Goal: Task Accomplishment & Management: Manage account settings

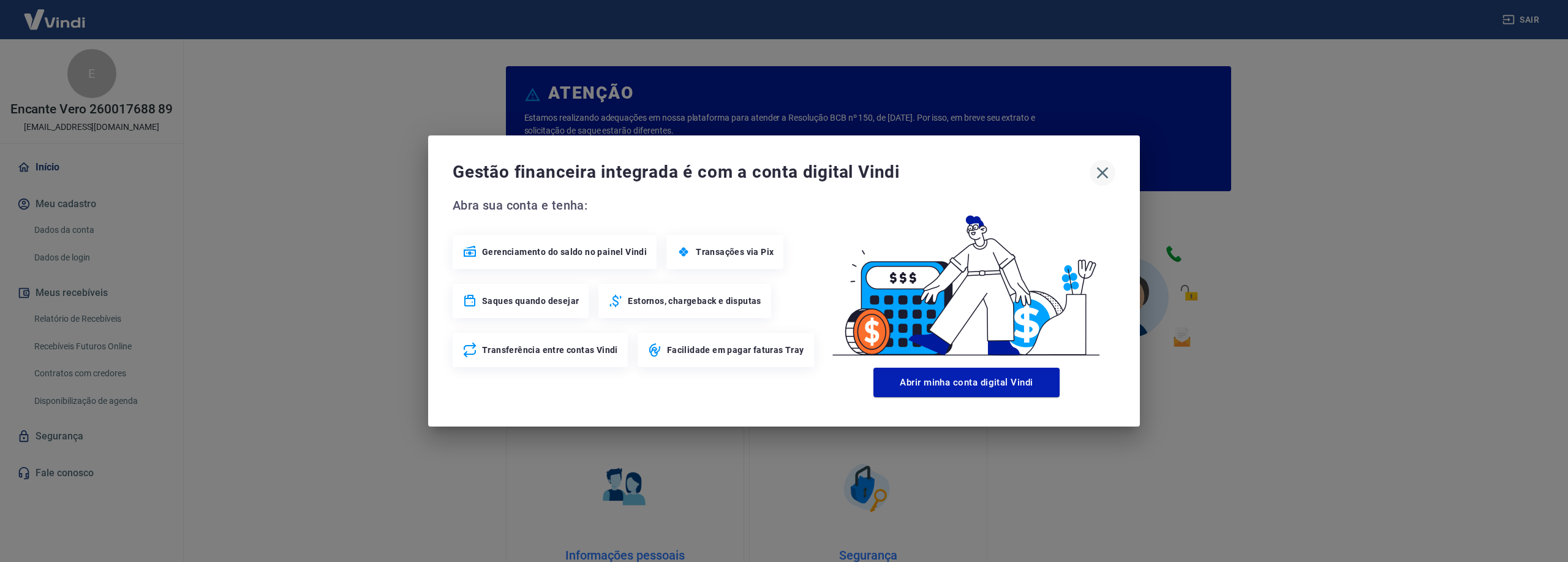
click at [1101, 172] on icon "button" at bounding box center [1102, 173] width 20 height 20
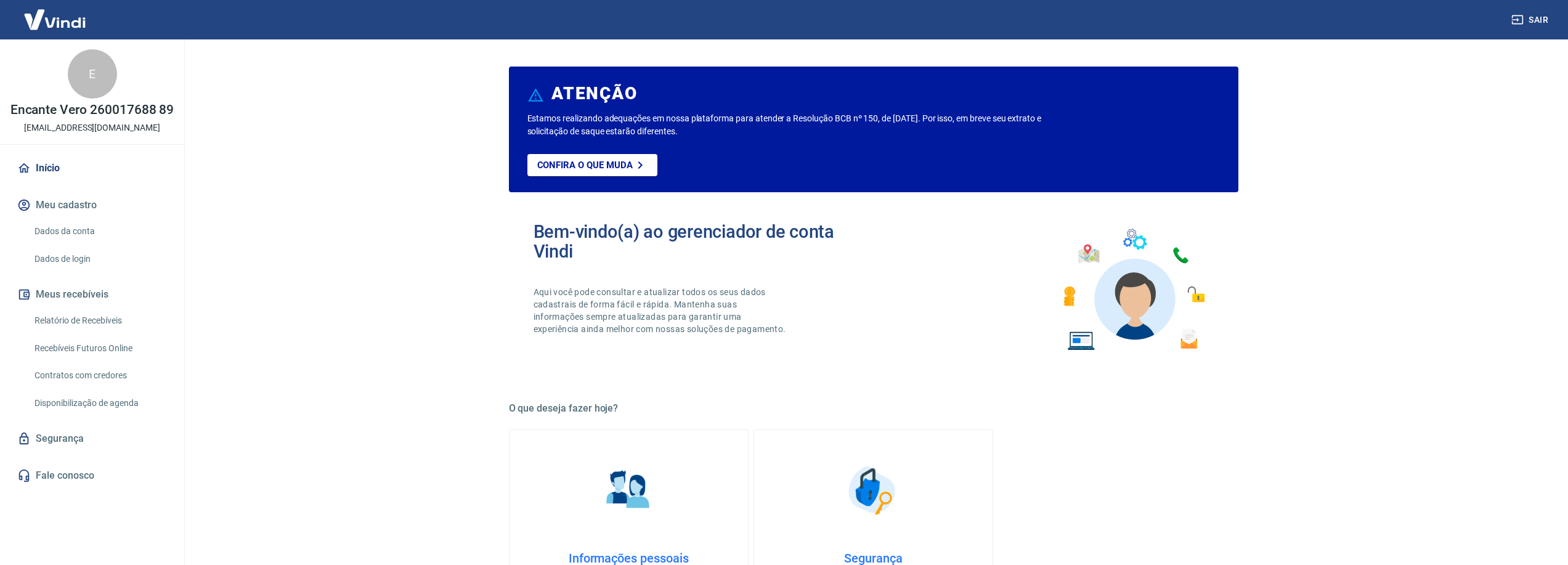
click at [329, 361] on main "ATENÇÃO Estamos realizando adequações em nossa plataforma para atender a Resolu…" at bounding box center [873, 302] width 1390 height 526
click at [65, 437] on link "Segurança" at bounding box center [92, 439] width 155 height 27
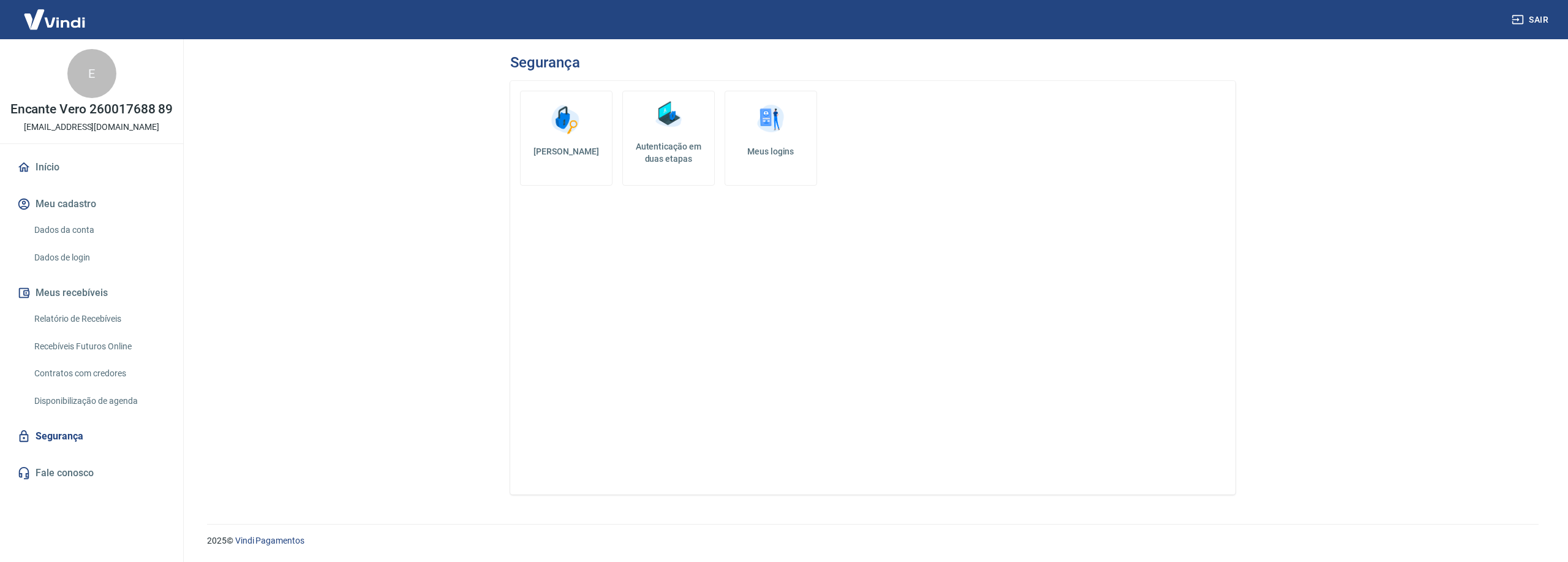
click at [679, 152] on h5 "Autenticação em duas etapas" at bounding box center [669, 152] width 82 height 24
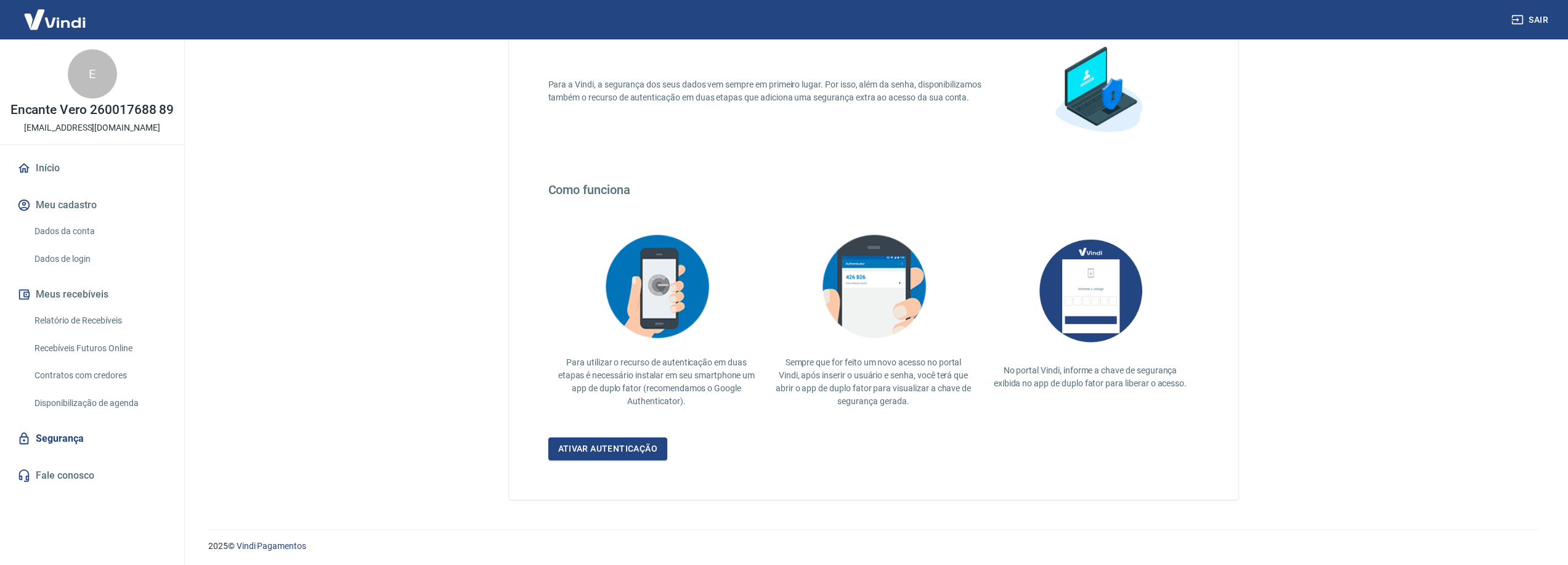
scroll to position [103, 0]
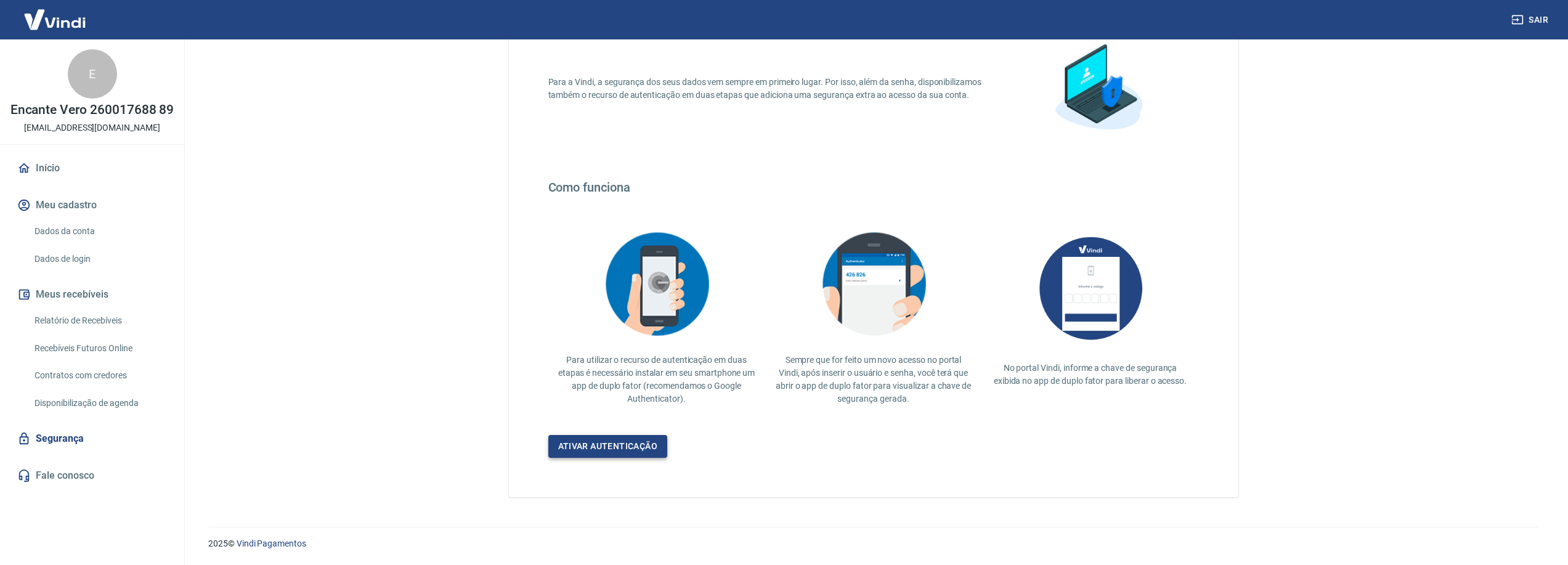
click at [612, 445] on link "Ativar autenticação" at bounding box center [608, 446] width 119 height 23
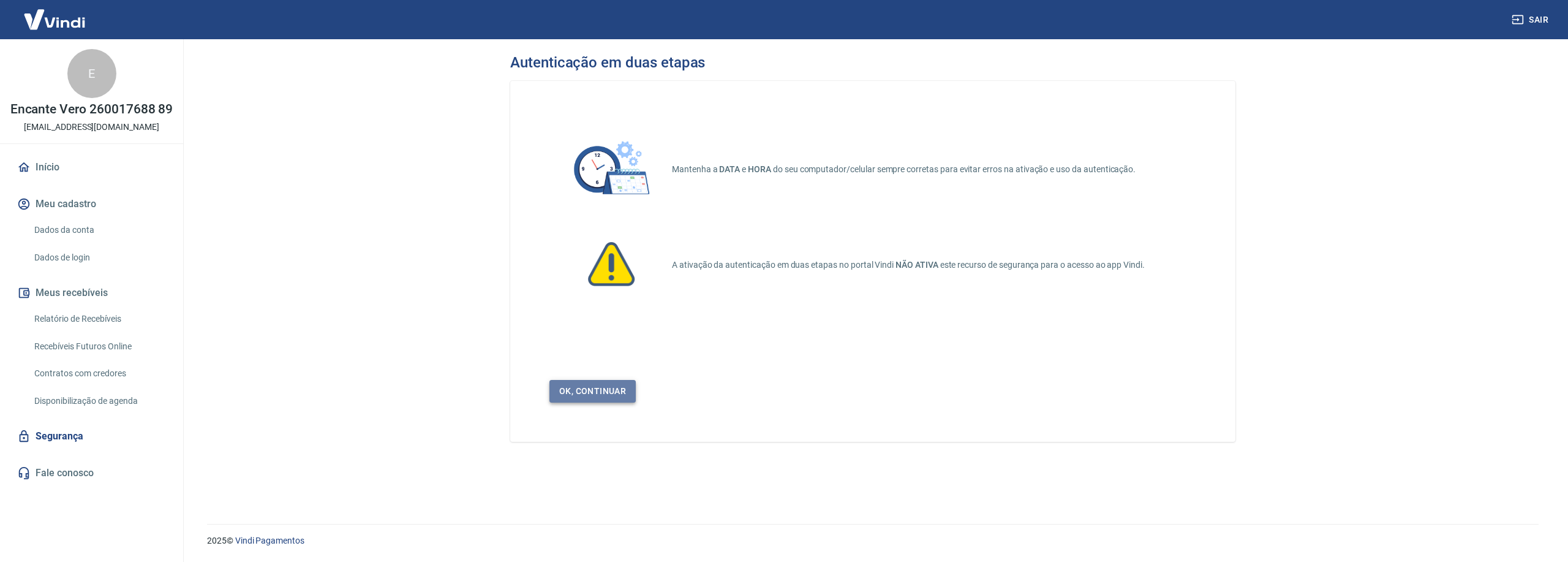
click at [583, 384] on link "Ok, continuar" at bounding box center [592, 392] width 86 height 23
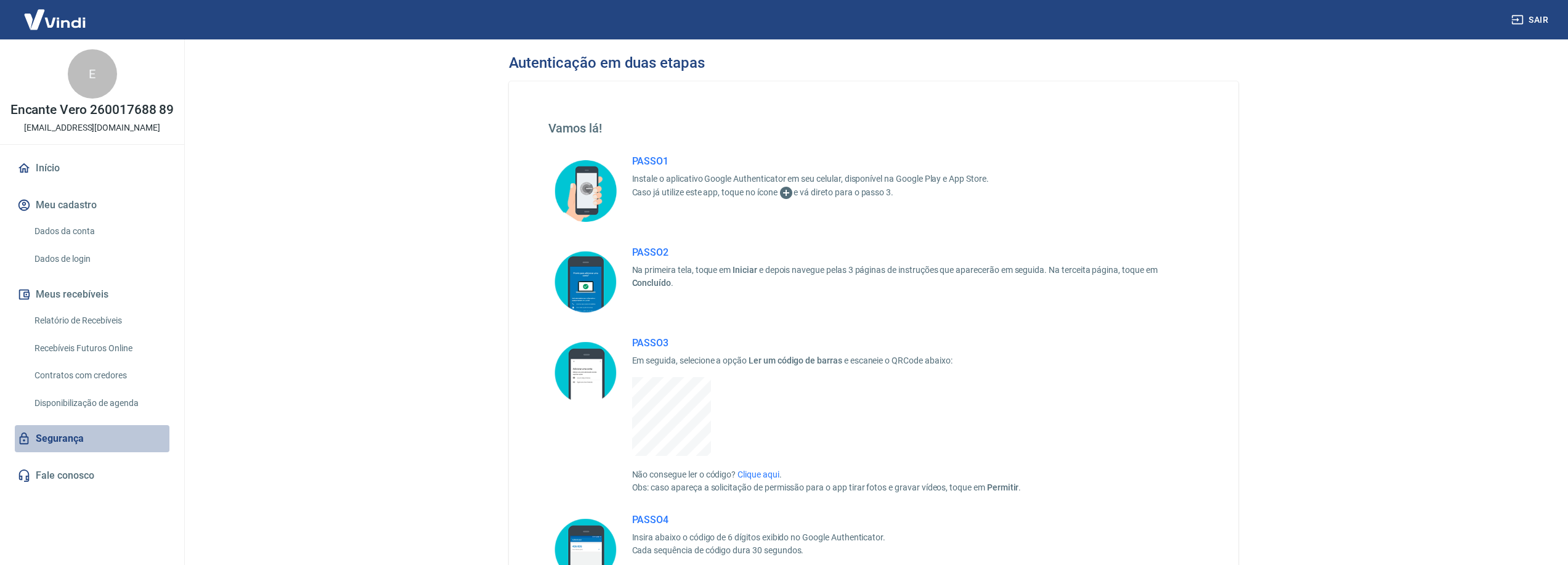
click at [78, 437] on link "Segurança" at bounding box center [92, 439] width 155 height 27
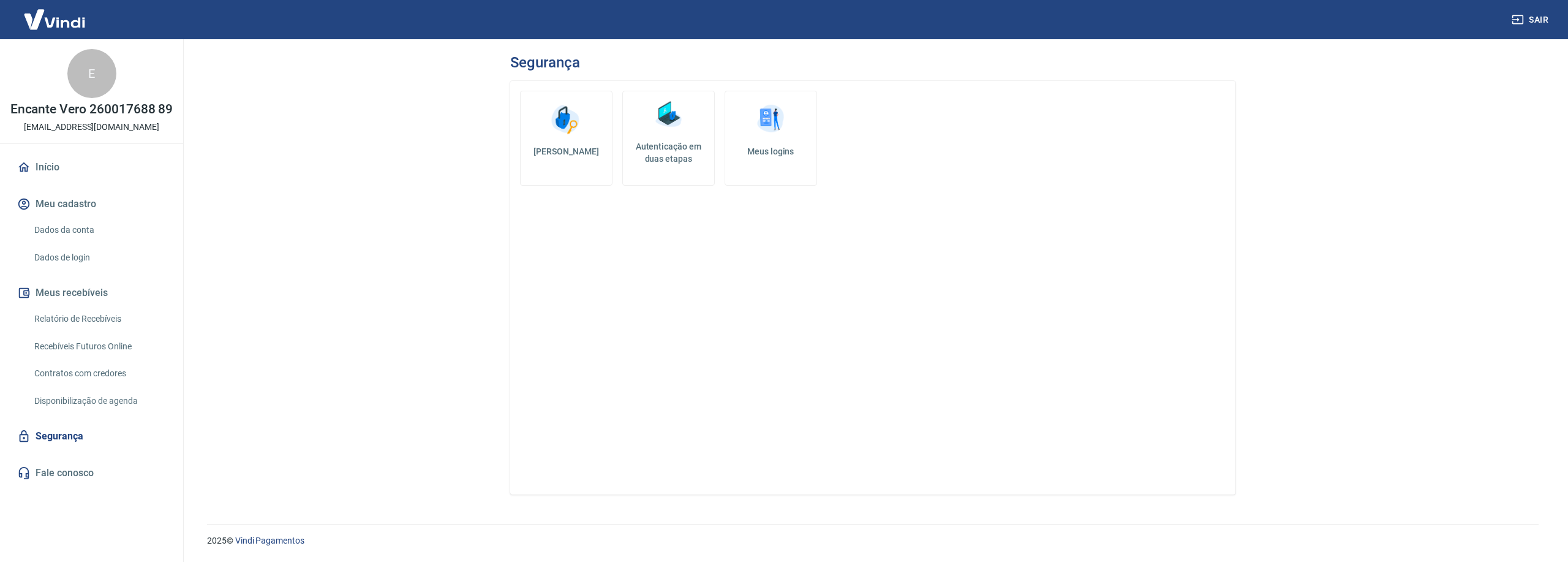
click at [788, 140] on link "Meus logins" at bounding box center [771, 138] width 92 height 95
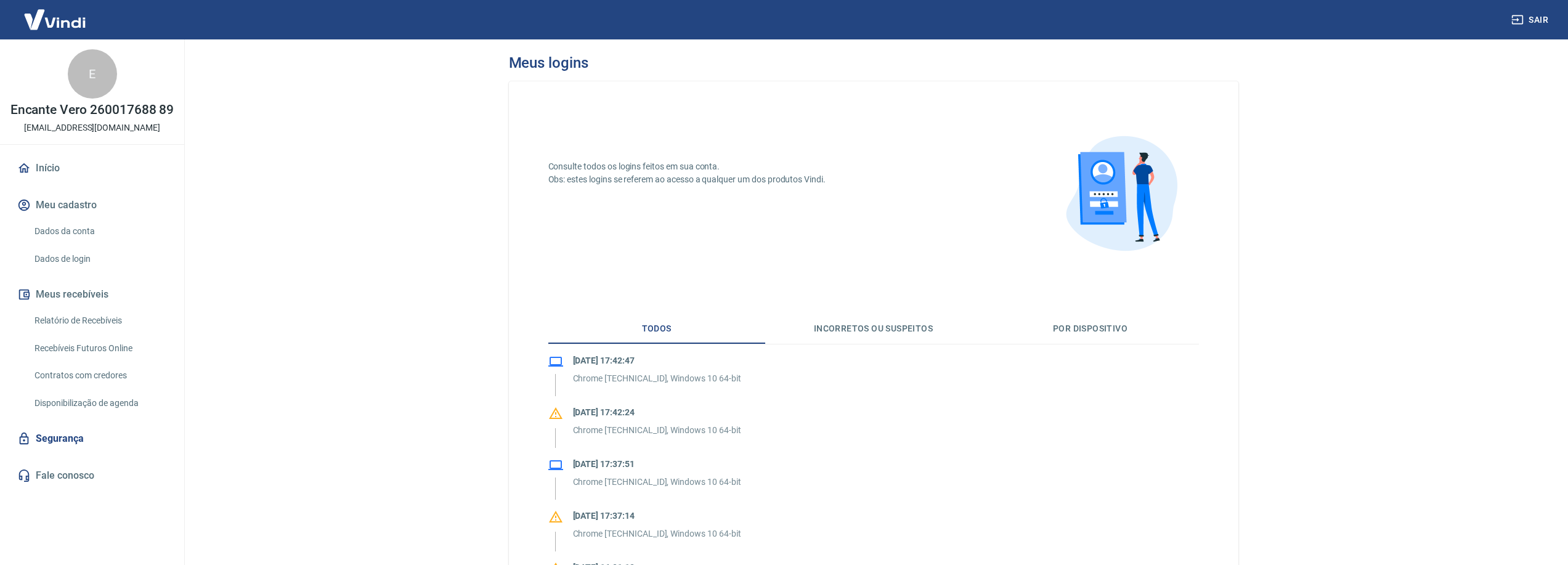
drag, startPoint x: 81, startPoint y: 433, endPoint x: 173, endPoint y: 418, distance: 93.2
click at [80, 433] on link "Segurança" at bounding box center [92, 439] width 155 height 27
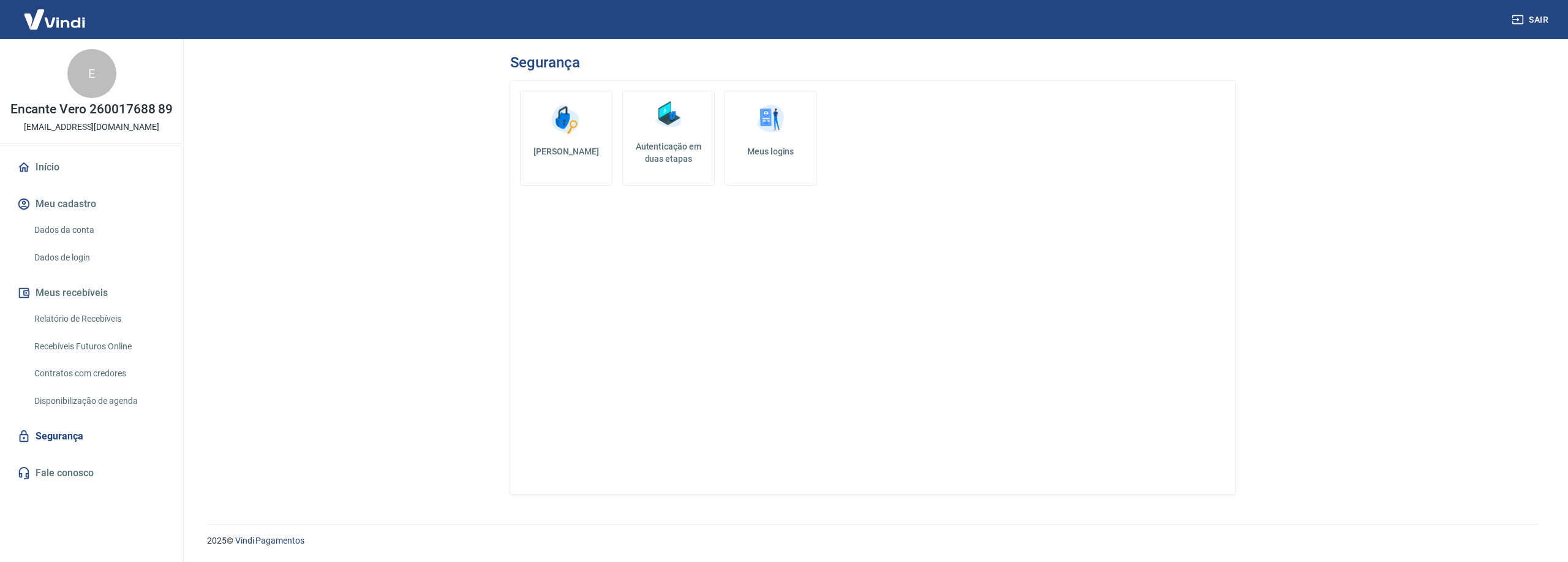
click at [581, 156] on h5 "Alterar senha" at bounding box center [566, 151] width 71 height 12
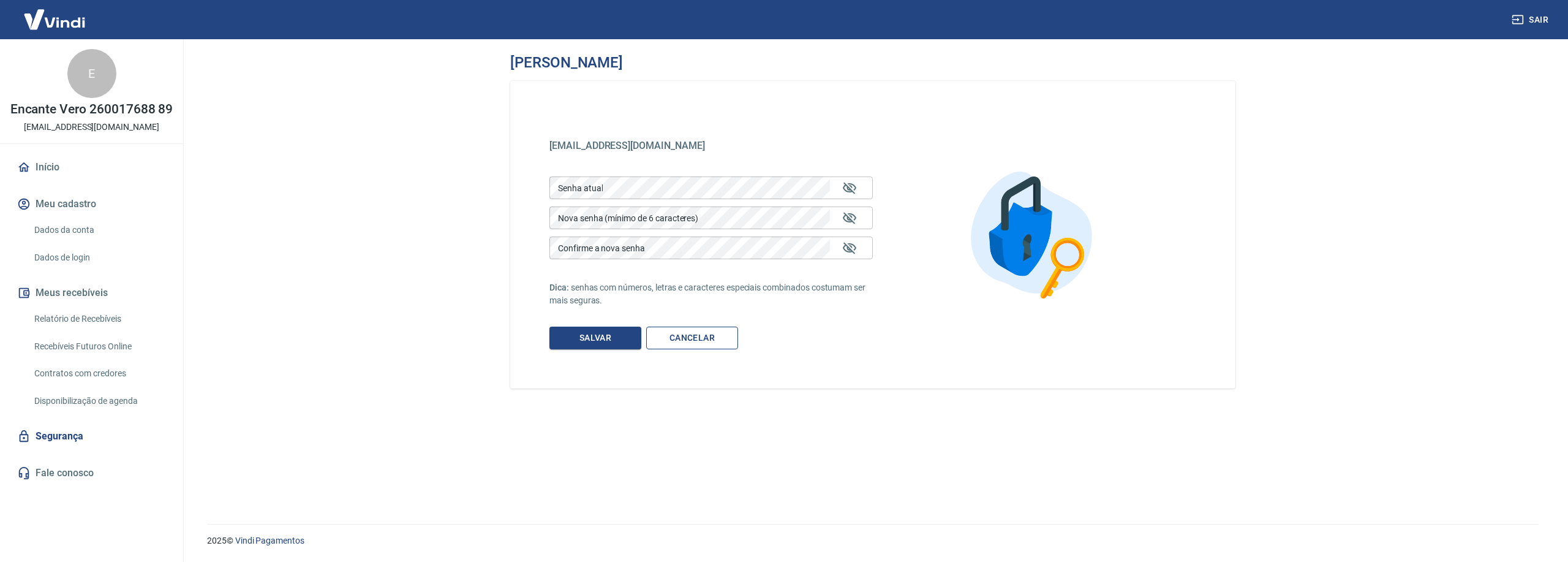
click at [680, 339] on link "Cancelar" at bounding box center [692, 338] width 92 height 23
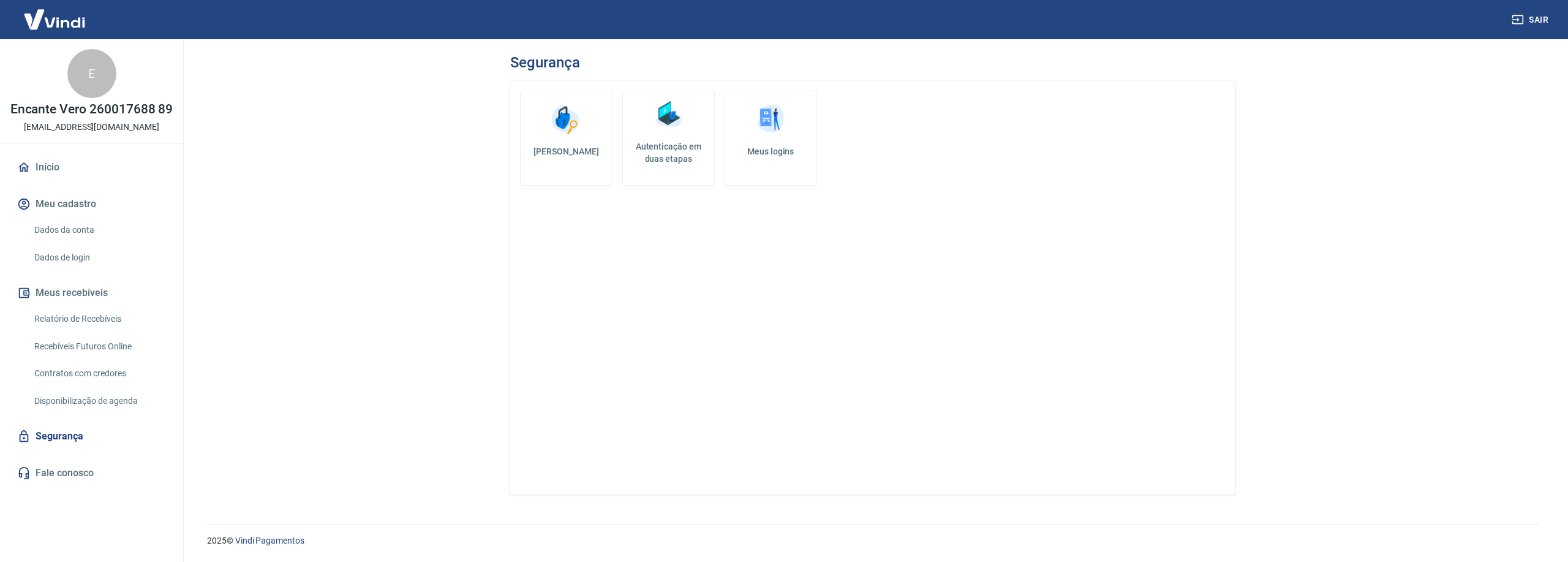
click at [657, 154] on h5 "Autenticação em duas etapas" at bounding box center [669, 152] width 82 height 24
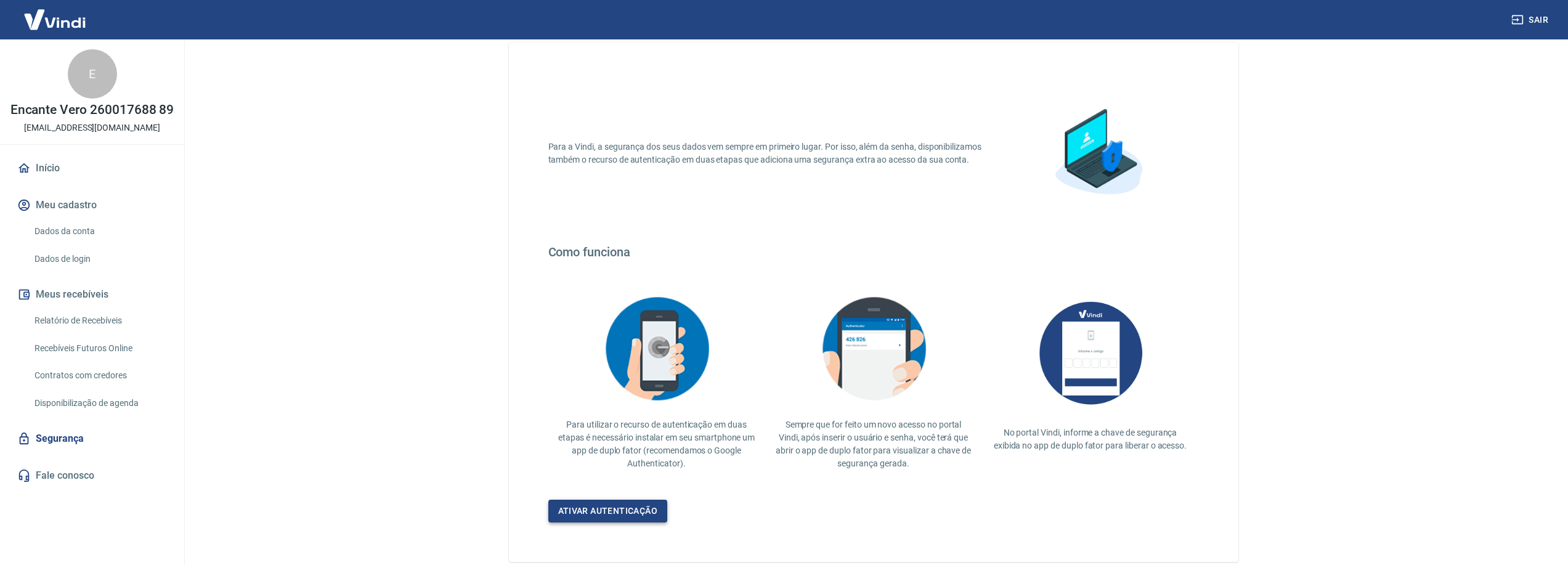
scroll to position [103, 0]
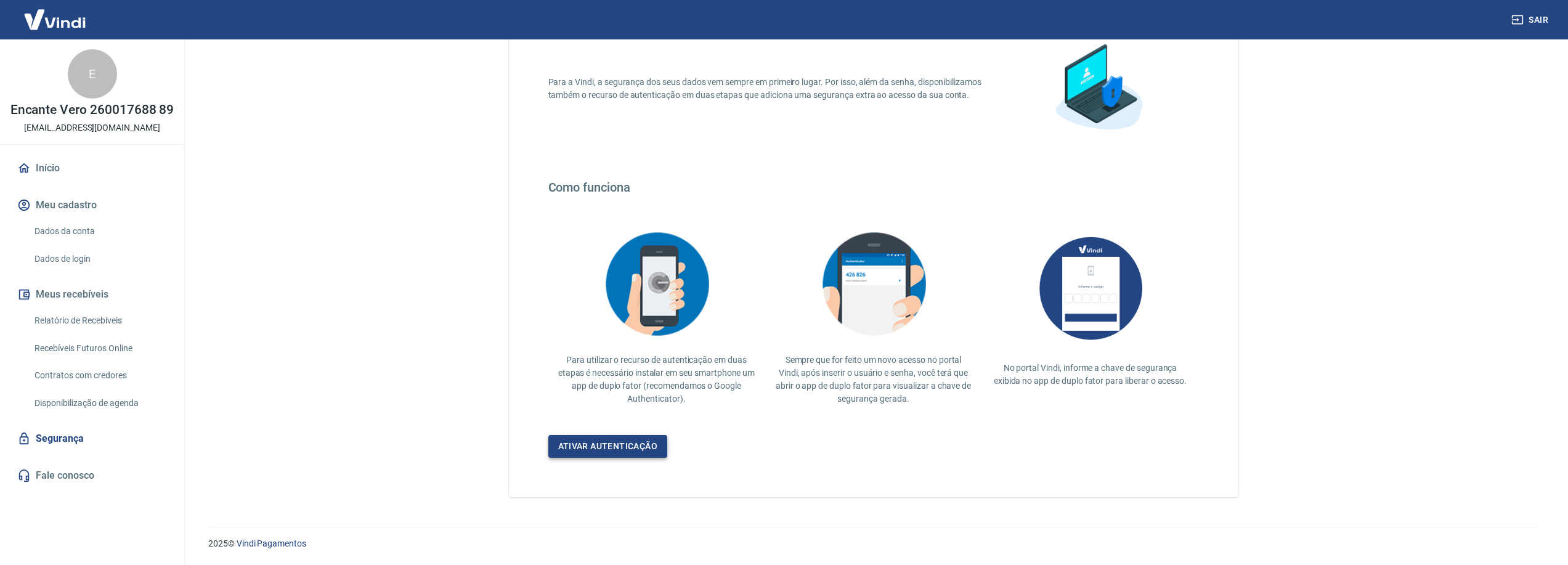
click at [592, 446] on link "Ativar autenticação" at bounding box center [608, 446] width 119 height 23
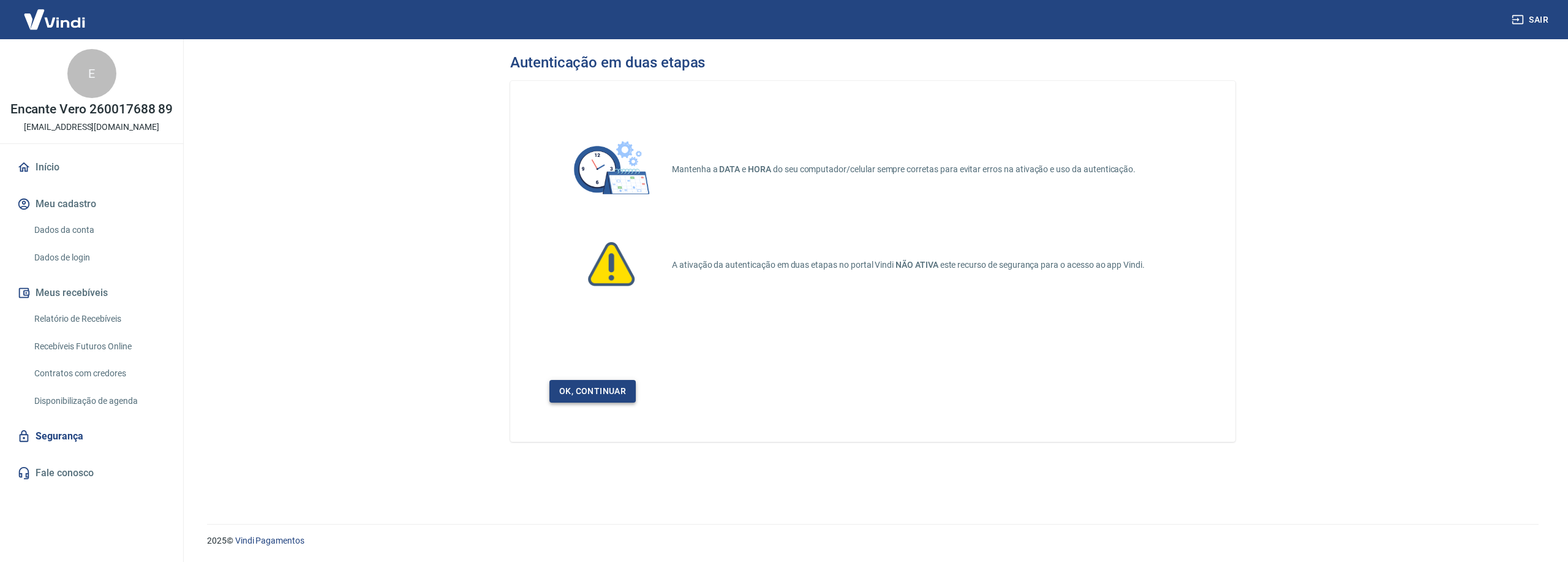
click at [598, 386] on link "Ok, continuar" at bounding box center [592, 392] width 86 height 23
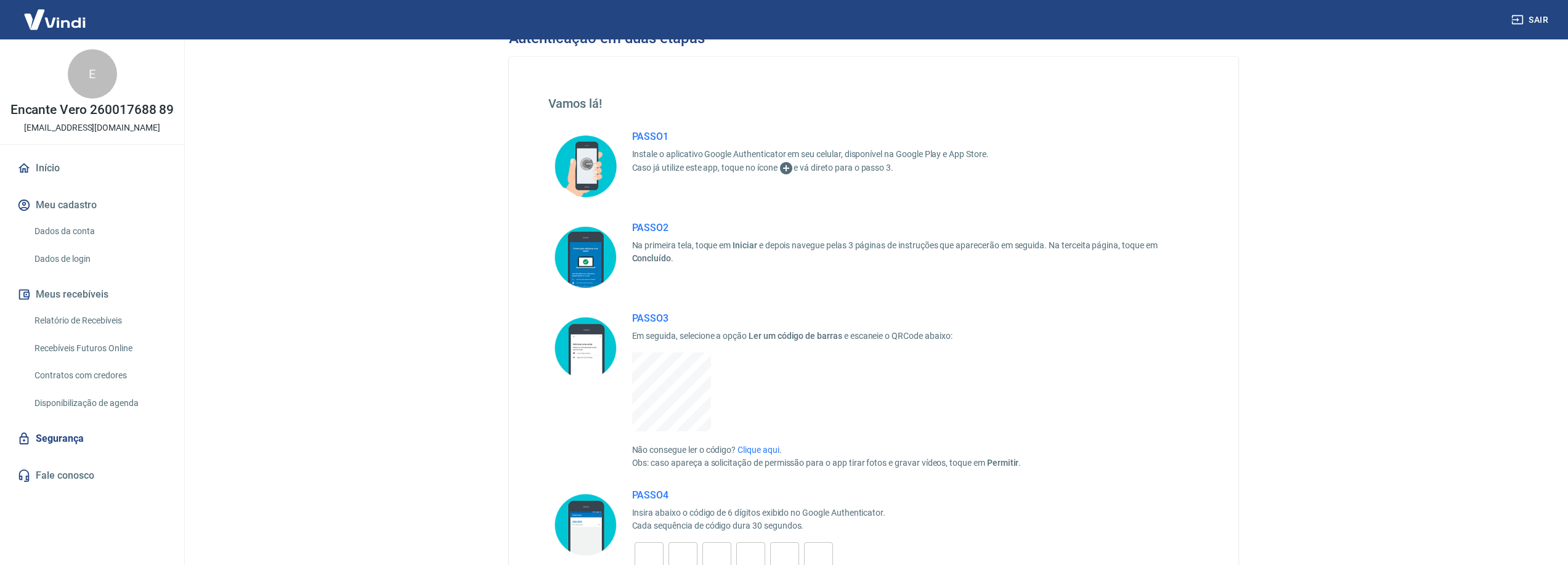
scroll to position [22, 0]
